Goal: Go to known website: Access a specific website the user already knows

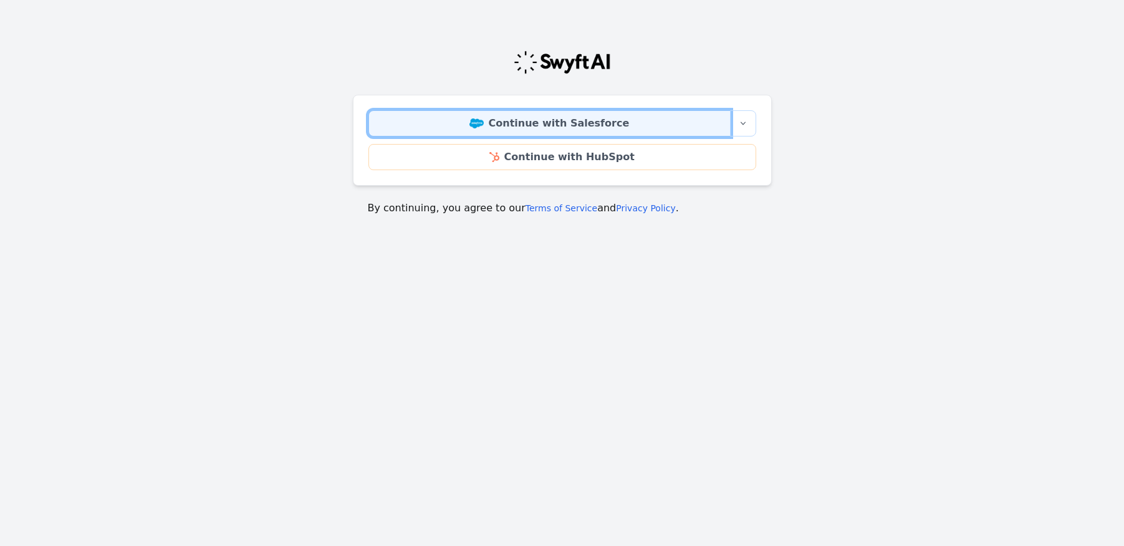
click at [510, 127] on link "Continue with Salesforce" at bounding box center [549, 123] width 362 height 26
click at [467, 130] on link "Continue with Salesforce" at bounding box center [549, 123] width 362 height 26
click at [539, 130] on link "Continue with Salesforce" at bounding box center [549, 123] width 362 height 26
